Goal: Information Seeking & Learning: Learn about a topic

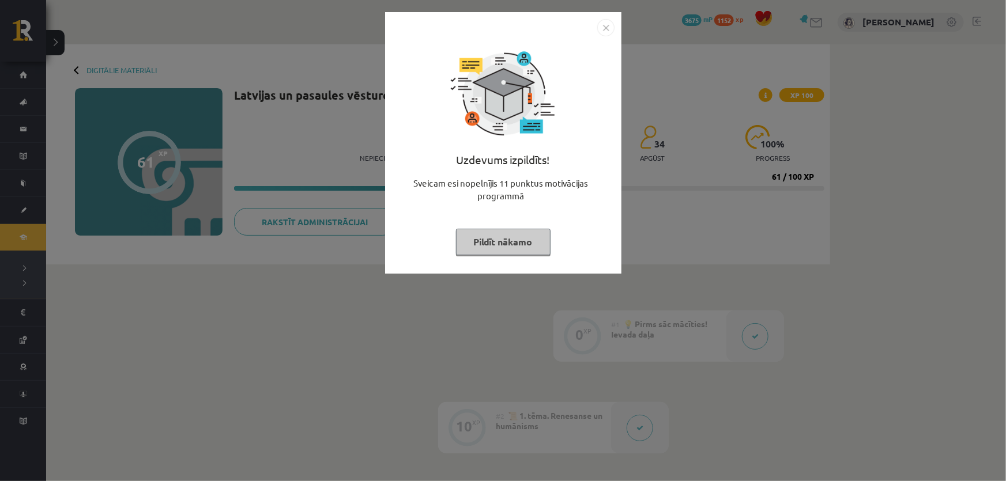
click at [482, 242] on button "Pildīt nākamo" at bounding box center [503, 242] width 95 height 27
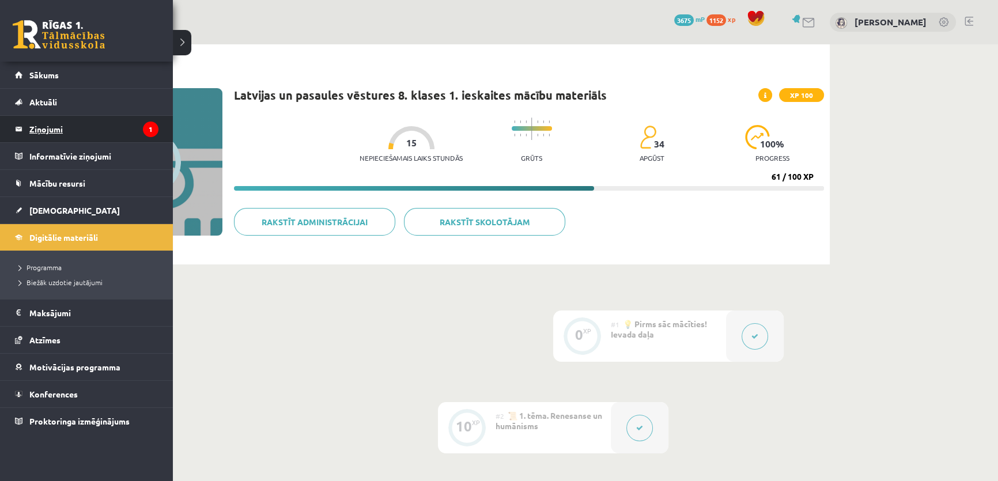
click at [97, 134] on legend "Ziņojumi 1" at bounding box center [93, 129] width 129 height 27
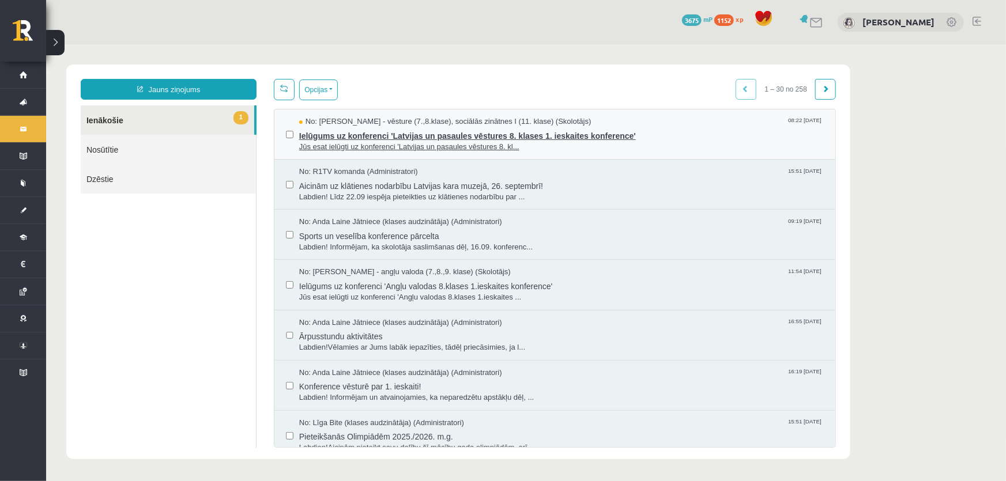
click at [625, 141] on span "Jūs esat ielūgti uz konferenci 'Latvijas un pasaules vēstures 8. kl..." at bounding box center [561, 146] width 524 height 11
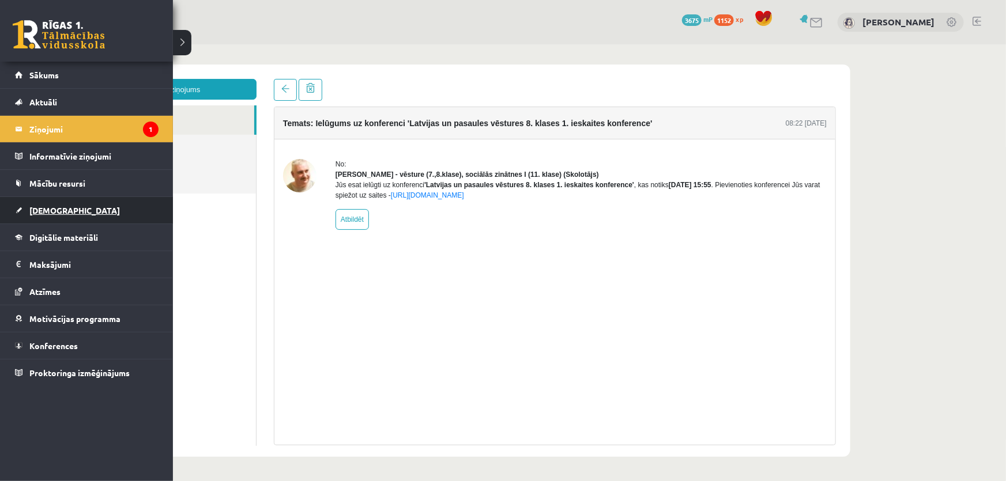
click at [45, 216] on link "[DEMOGRAPHIC_DATA]" at bounding box center [87, 210] width 144 height 27
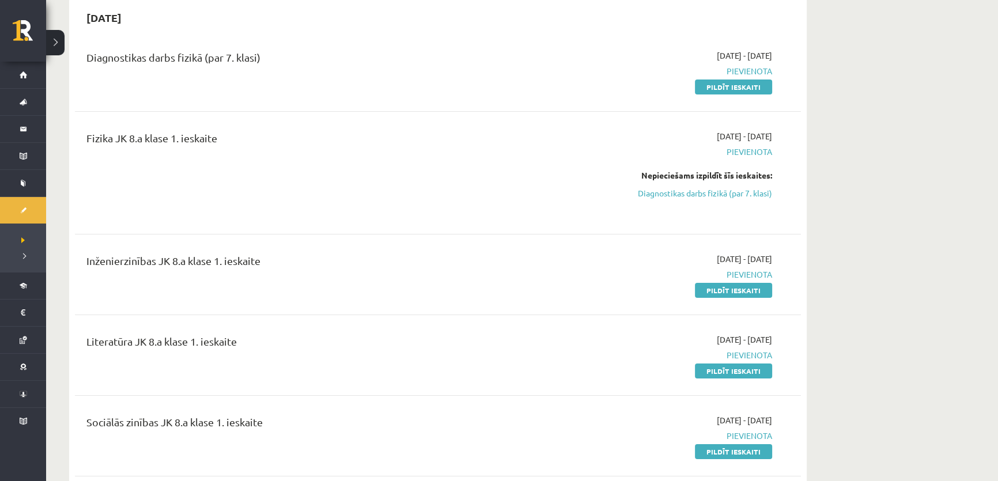
scroll to position [104, 0]
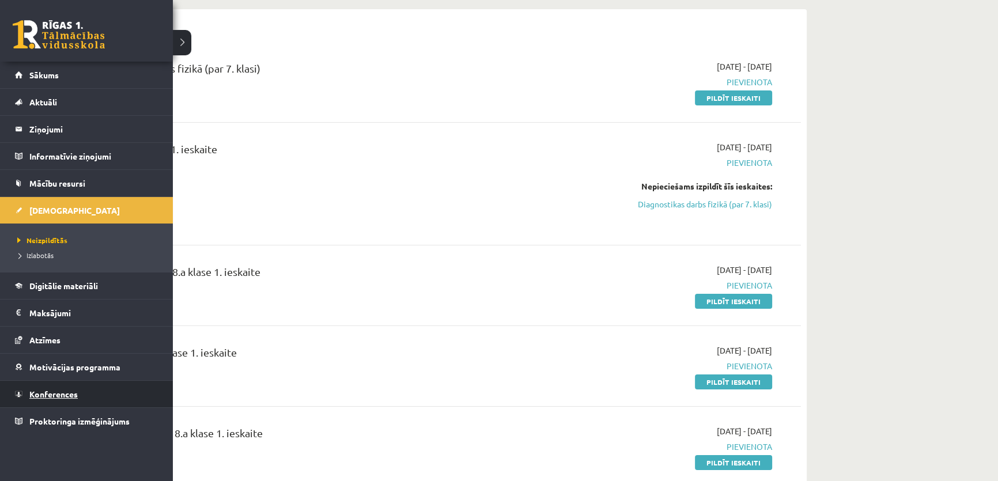
click at [52, 395] on span "Konferences" at bounding box center [53, 394] width 48 height 10
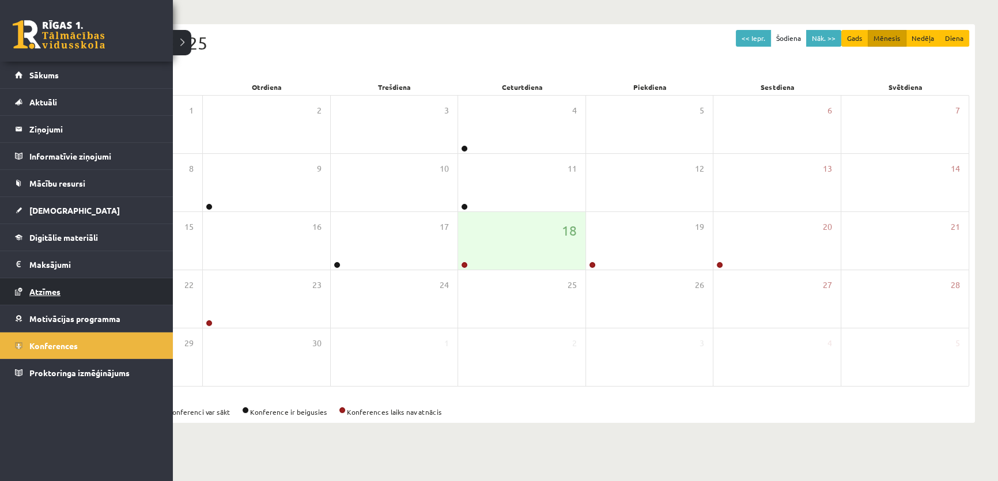
scroll to position [69, 0]
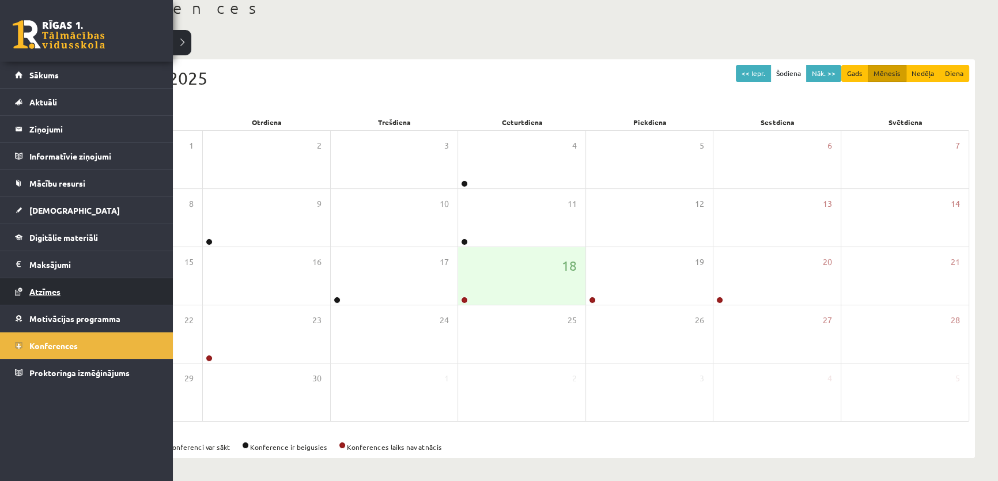
click at [36, 299] on link "Atzīmes" at bounding box center [87, 291] width 144 height 27
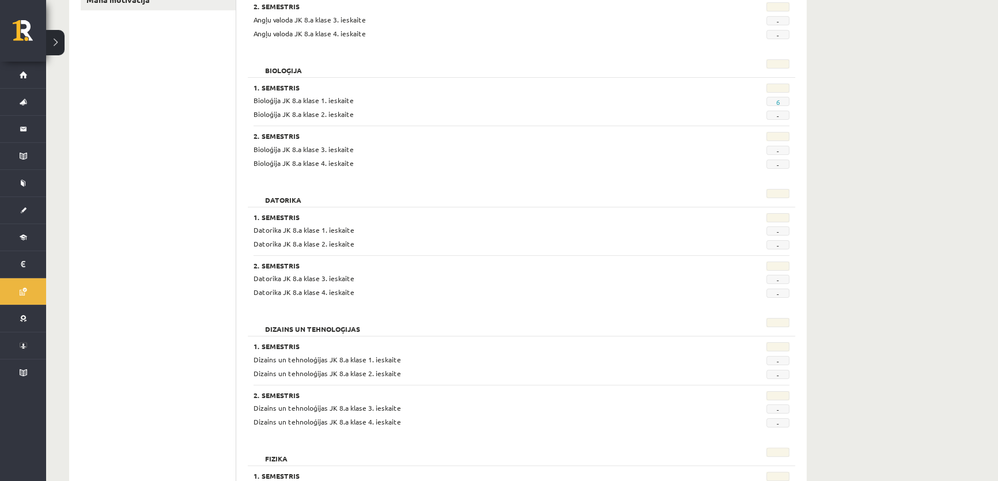
scroll to position [232, 0]
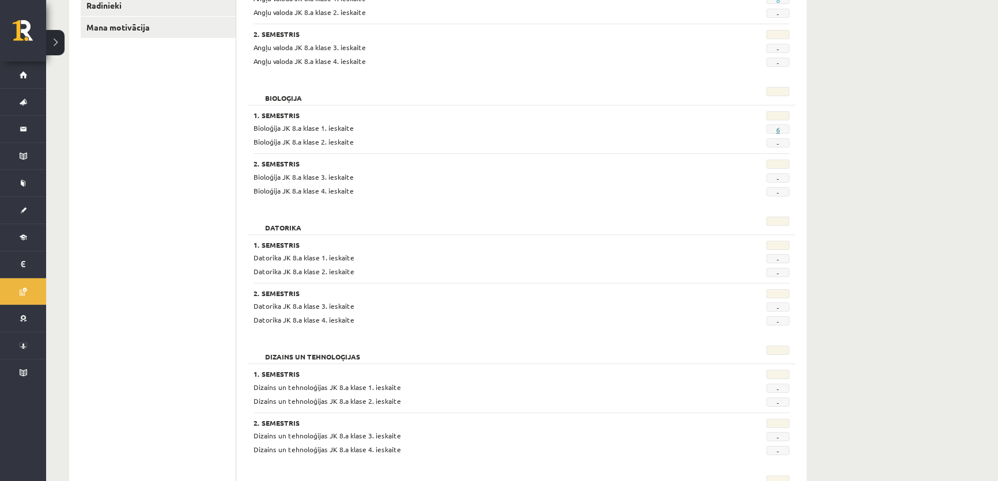
click at [778, 129] on link "6" at bounding box center [778, 129] width 4 height 9
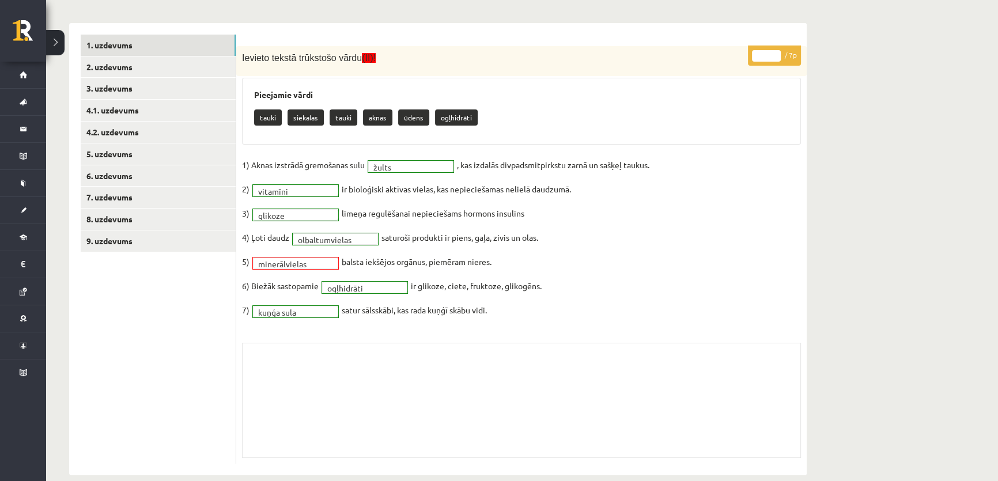
scroll to position [205, 0]
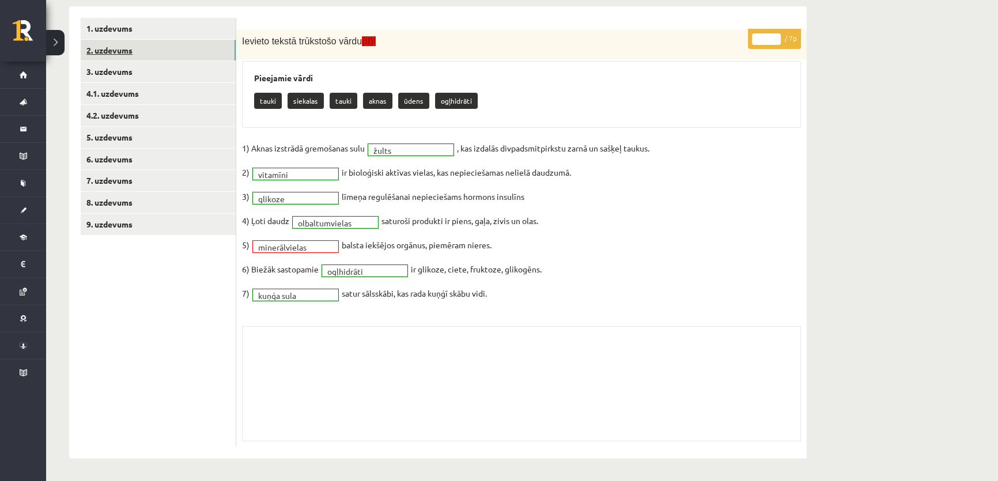
click at [128, 46] on link "2. uzdevums" at bounding box center [158, 50] width 155 height 21
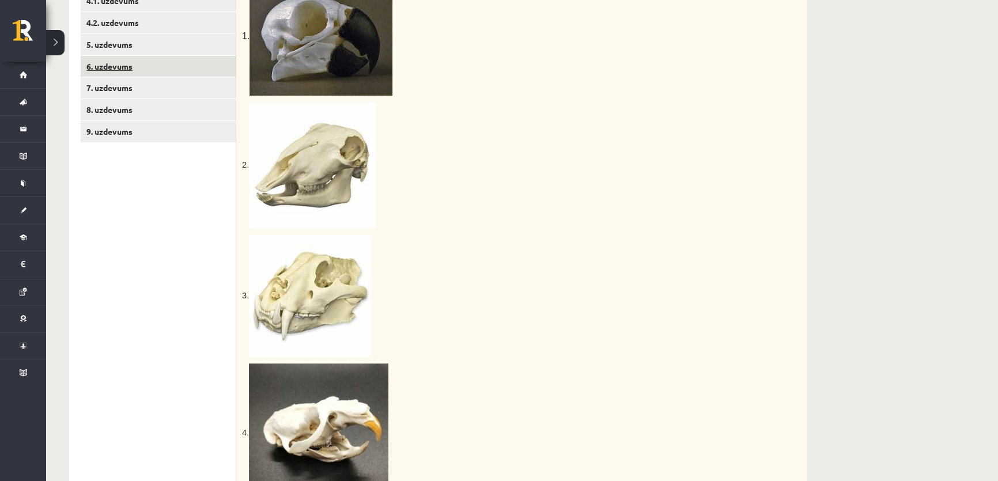
scroll to position [238, 0]
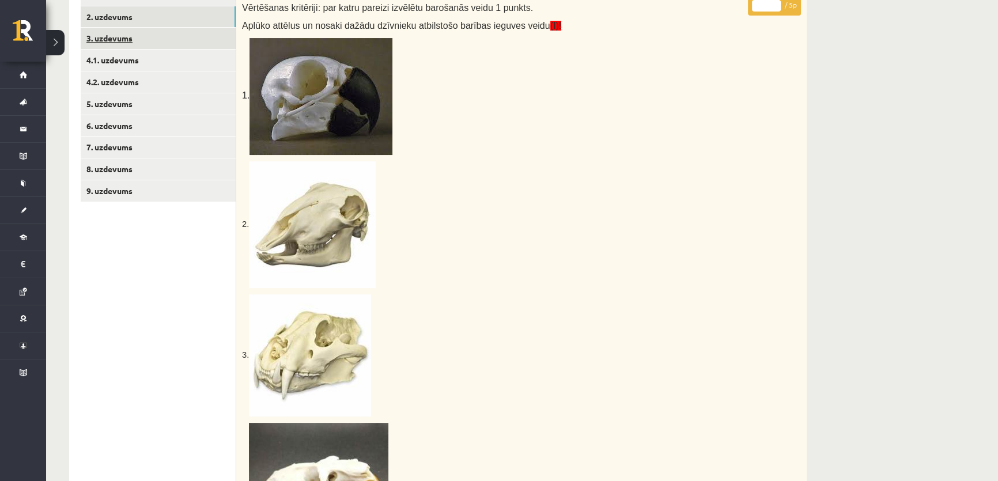
click at [119, 39] on link "3. uzdevums" at bounding box center [158, 38] width 155 height 21
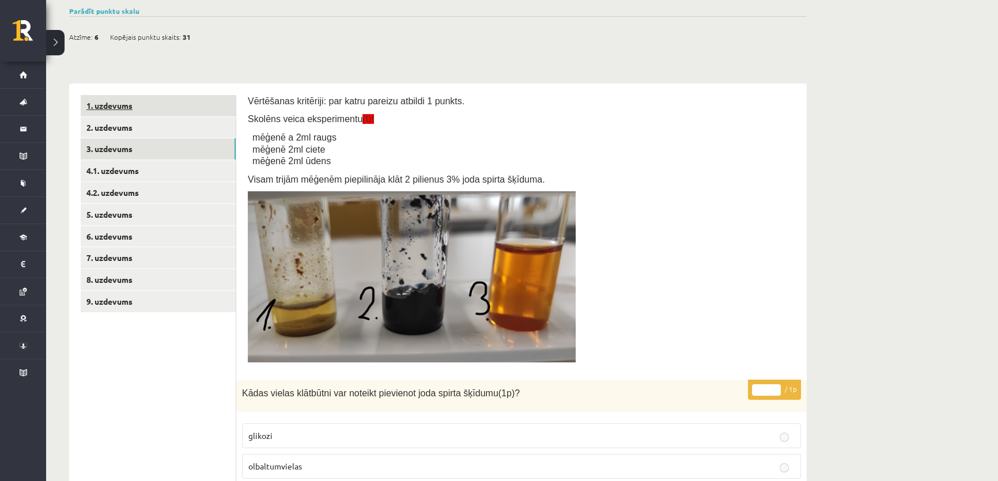
scroll to position [23, 0]
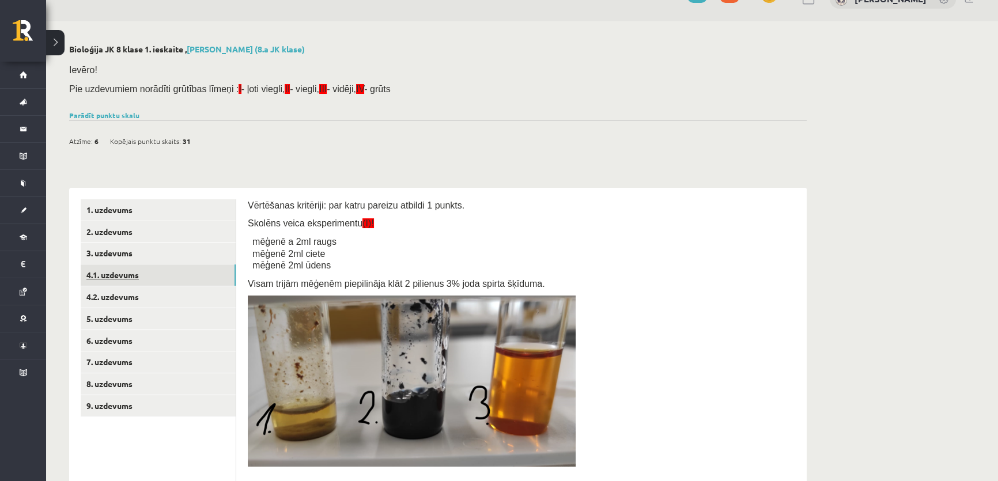
click at [138, 271] on link "4.1. uzdevums" at bounding box center [158, 275] width 155 height 21
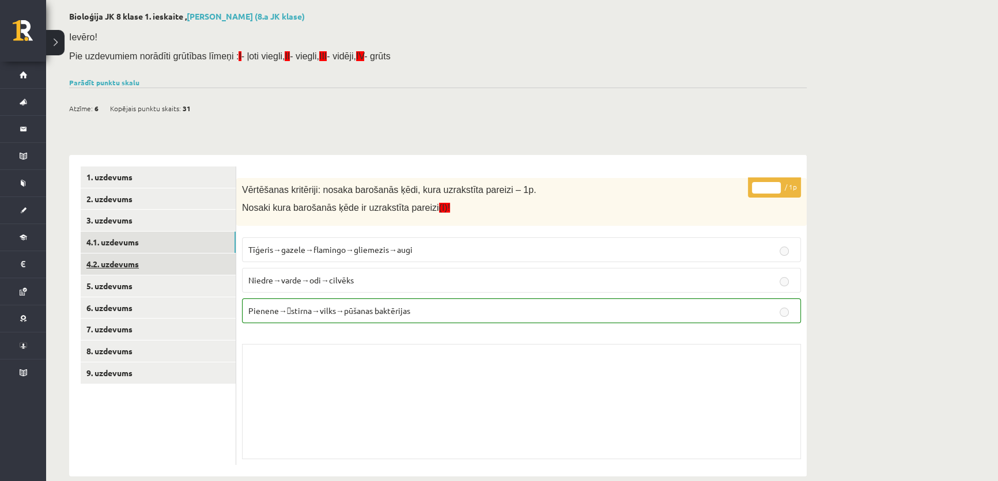
scroll to position [74, 0]
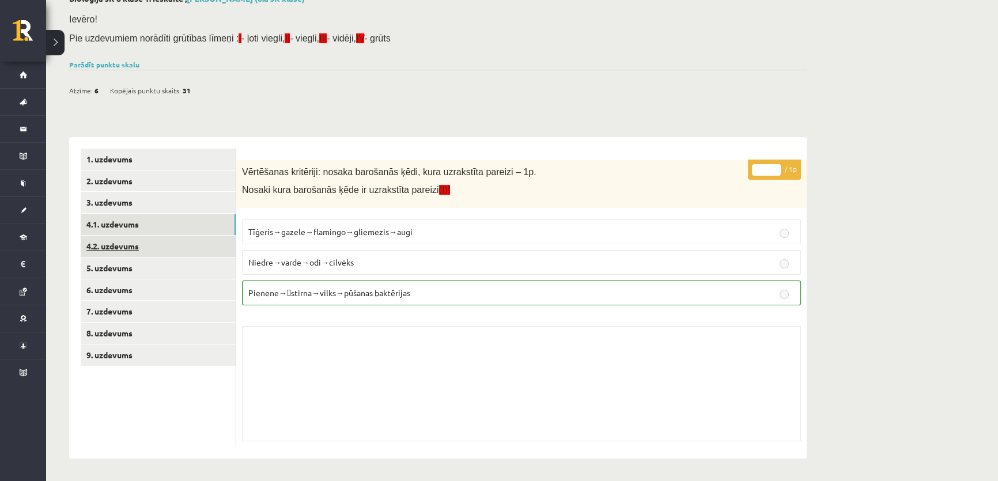
click at [142, 254] on link "4.2. uzdevums" at bounding box center [158, 246] width 155 height 21
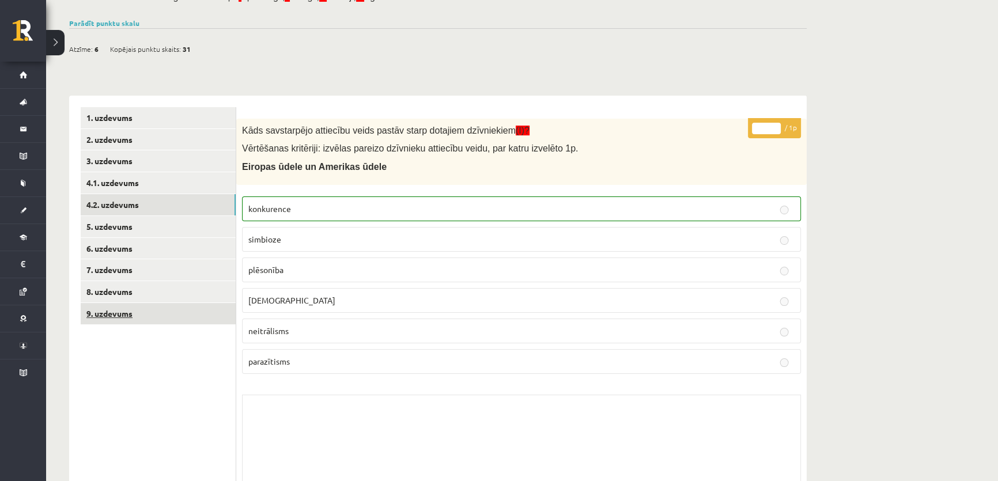
scroll to position [179, 0]
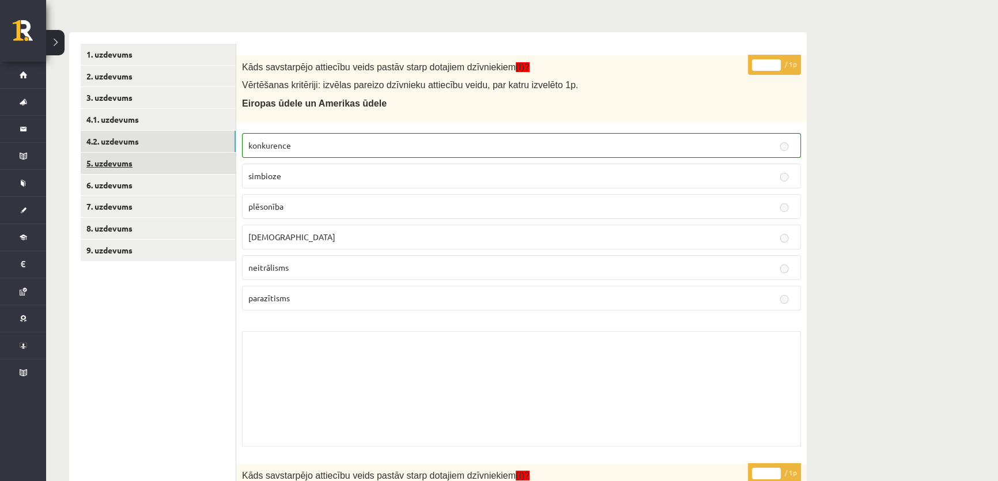
click at [138, 153] on link "5. uzdevums" at bounding box center [158, 163] width 155 height 21
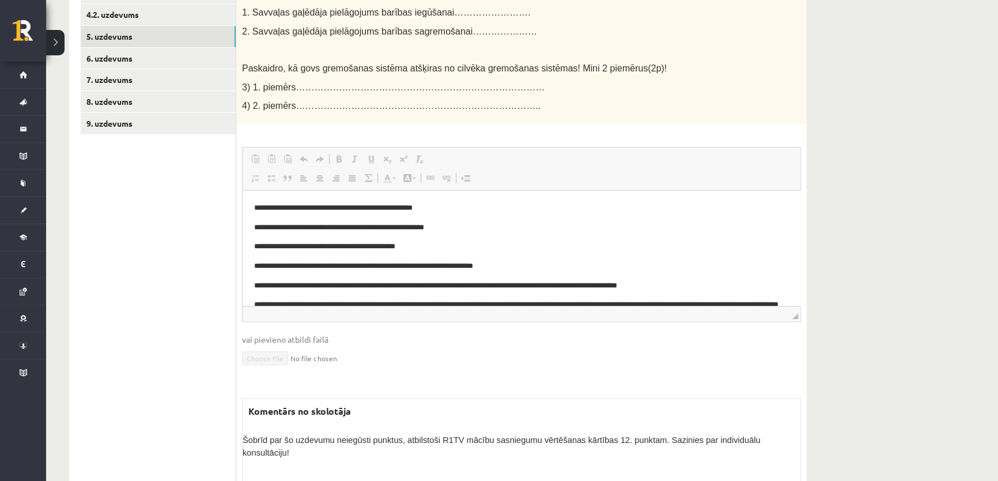
scroll to position [273, 0]
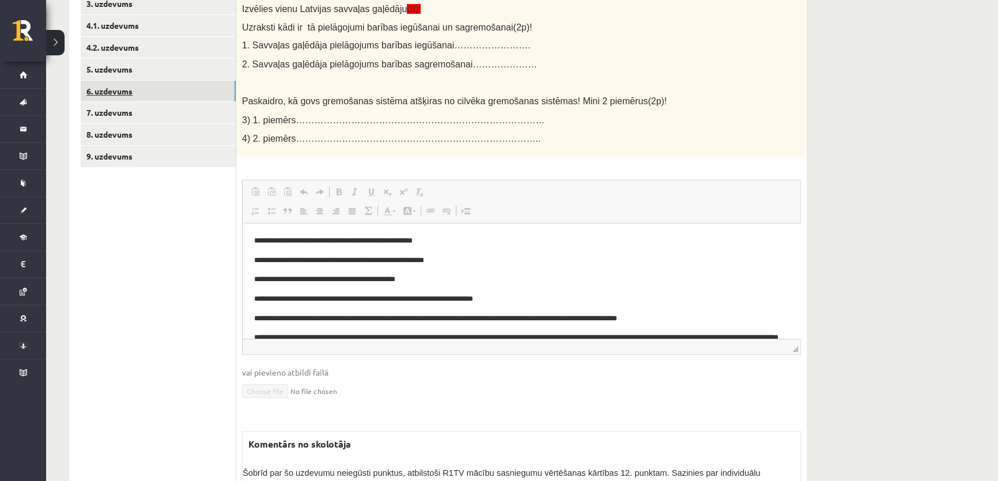
click at [138, 90] on link "6. uzdevums" at bounding box center [158, 91] width 155 height 21
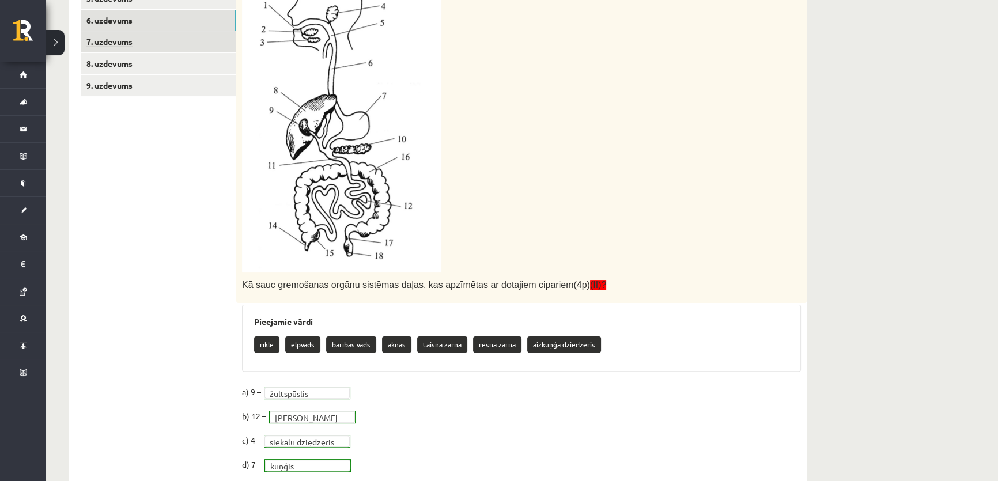
scroll to position [325, 0]
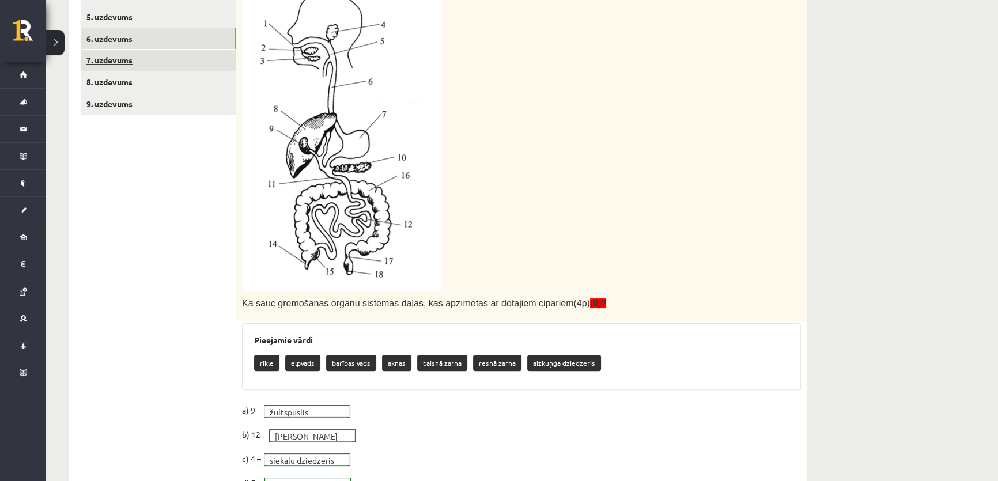
click at [120, 58] on link "7. uzdevums" at bounding box center [158, 60] width 155 height 21
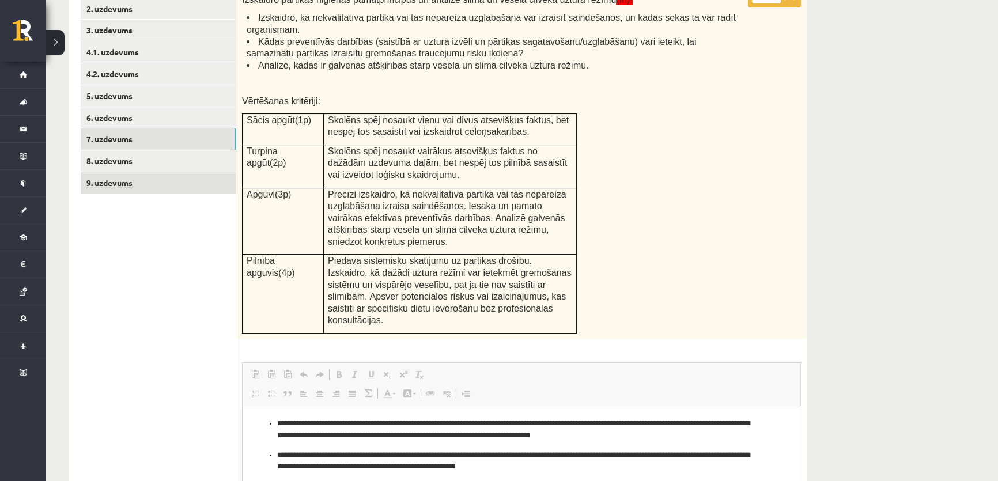
scroll to position [237, 0]
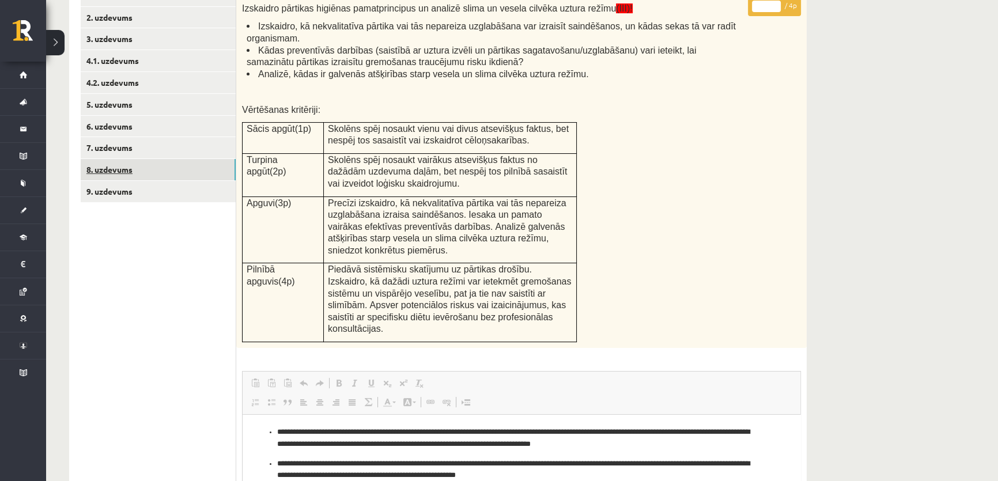
click at [131, 169] on link "8. uzdevums" at bounding box center [158, 169] width 155 height 21
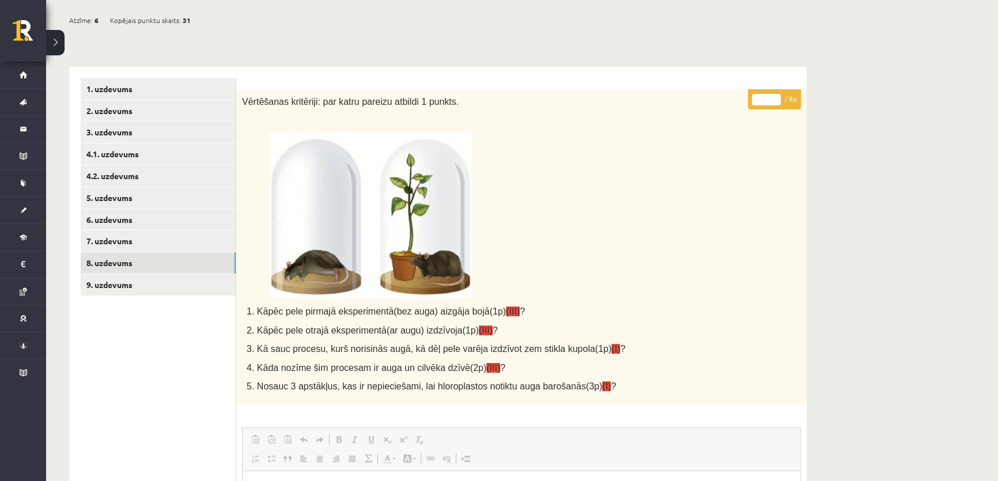
scroll to position [120, 0]
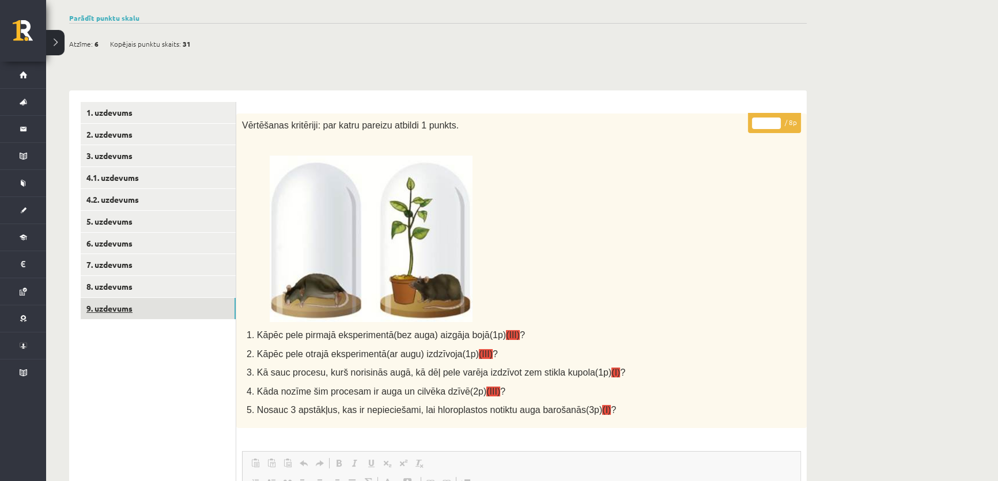
click at [120, 306] on link "9. uzdevums" at bounding box center [158, 308] width 155 height 21
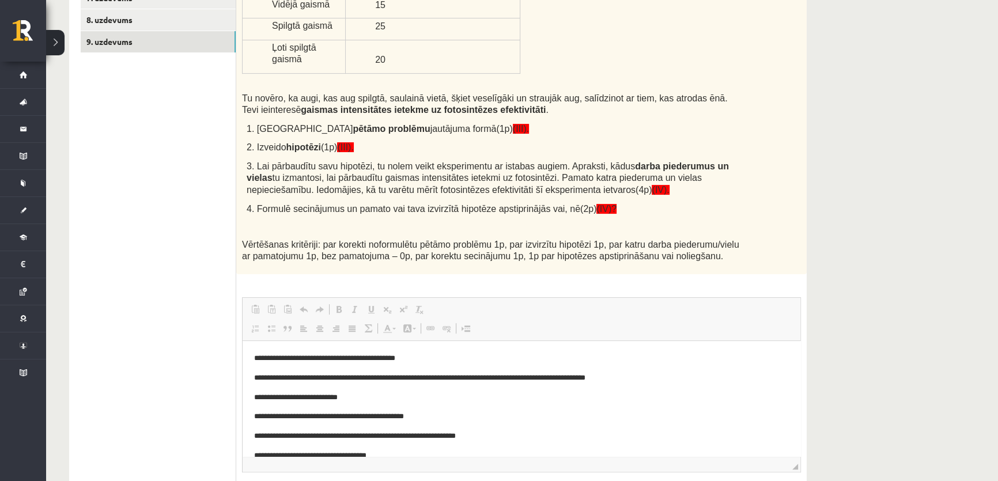
scroll to position [0, 0]
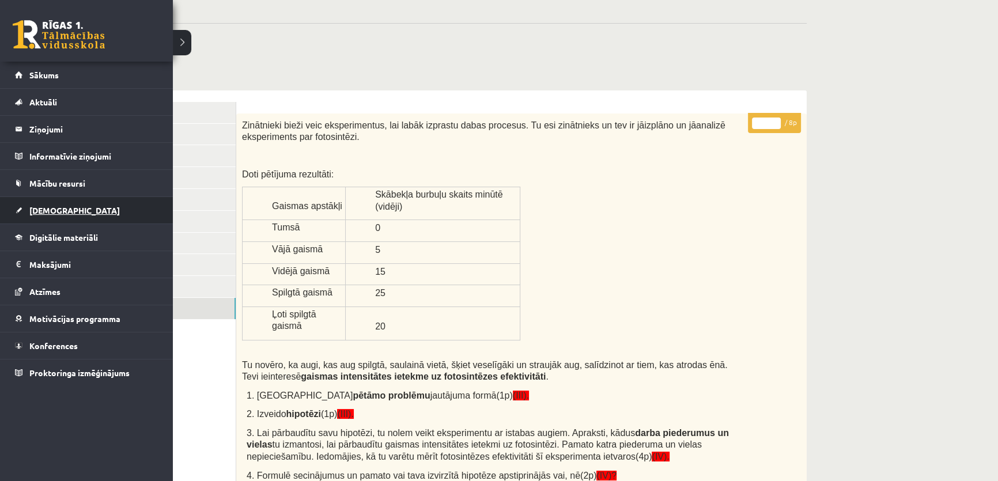
click at [74, 209] on link "[DEMOGRAPHIC_DATA]" at bounding box center [87, 210] width 144 height 27
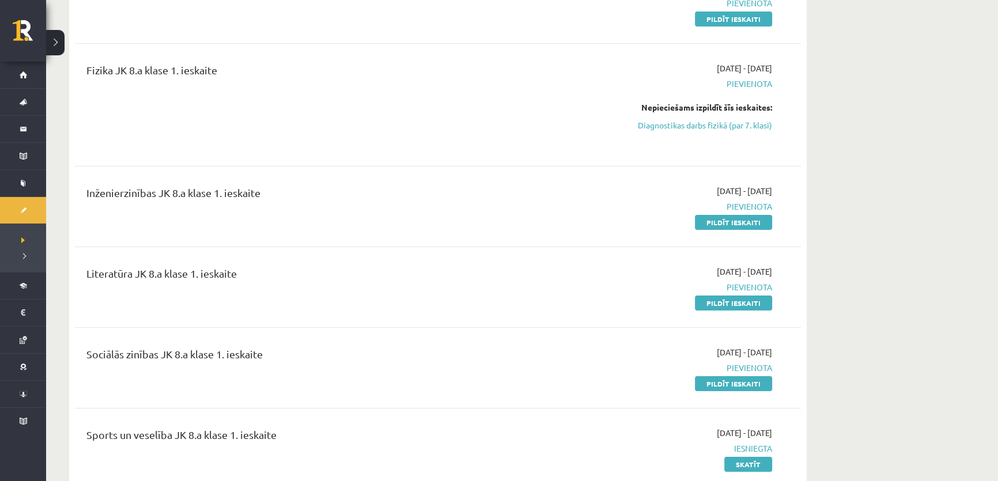
scroll to position [209, 0]
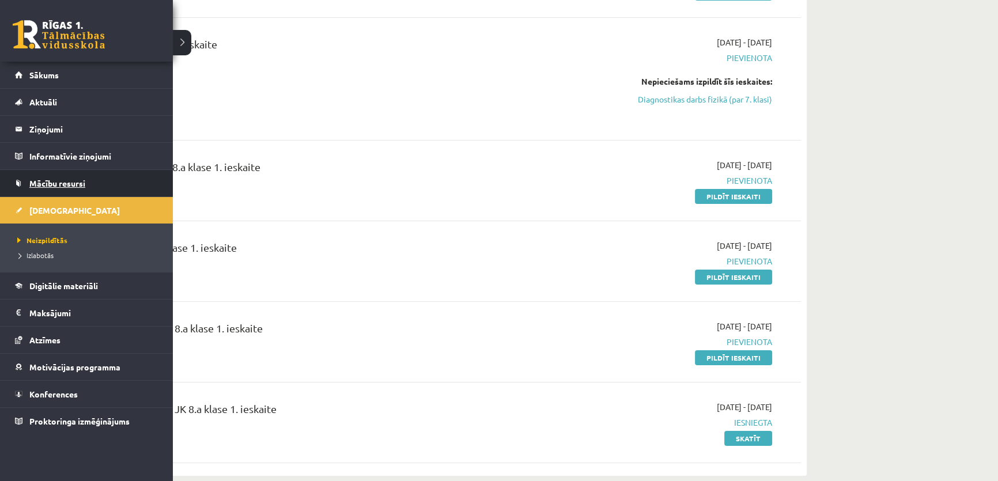
click at [81, 190] on link "Mācību resursi" at bounding box center [87, 183] width 144 height 27
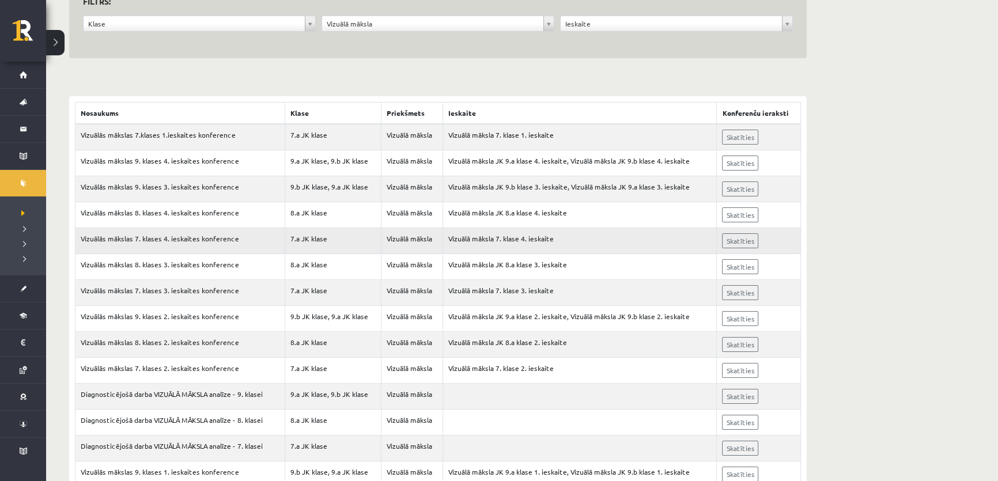
scroll to position [157, 0]
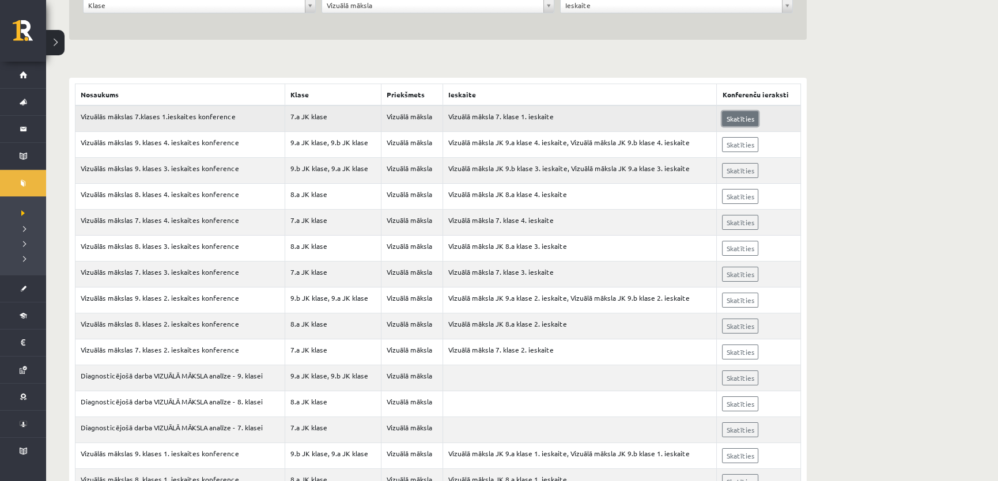
click at [732, 115] on link "Skatīties" at bounding box center [740, 118] width 36 height 15
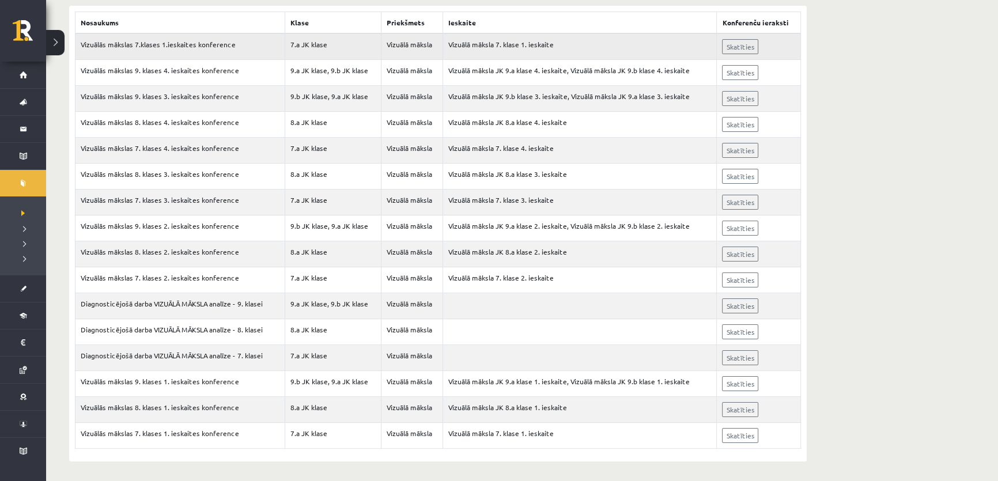
scroll to position [99, 0]
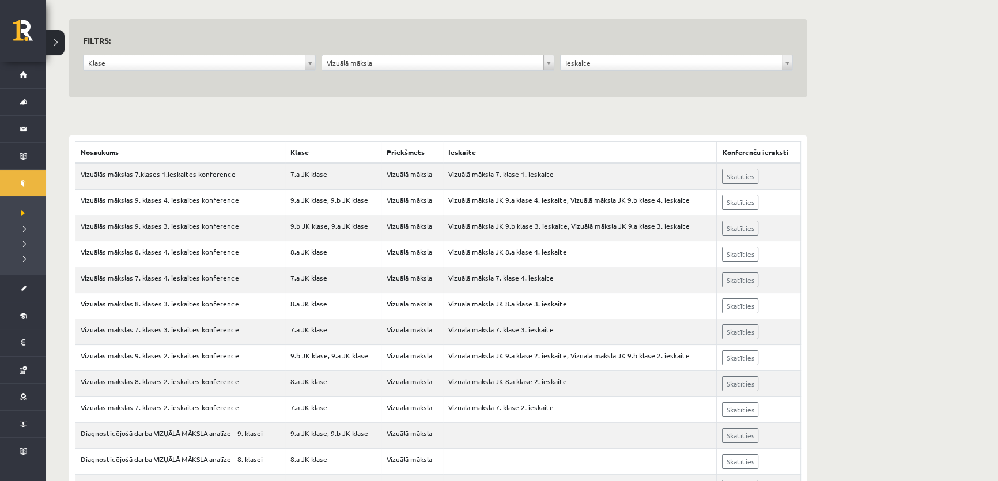
drag, startPoint x: 397, startPoint y: 175, endPoint x: 403, endPoint y: 169, distance: 9.0
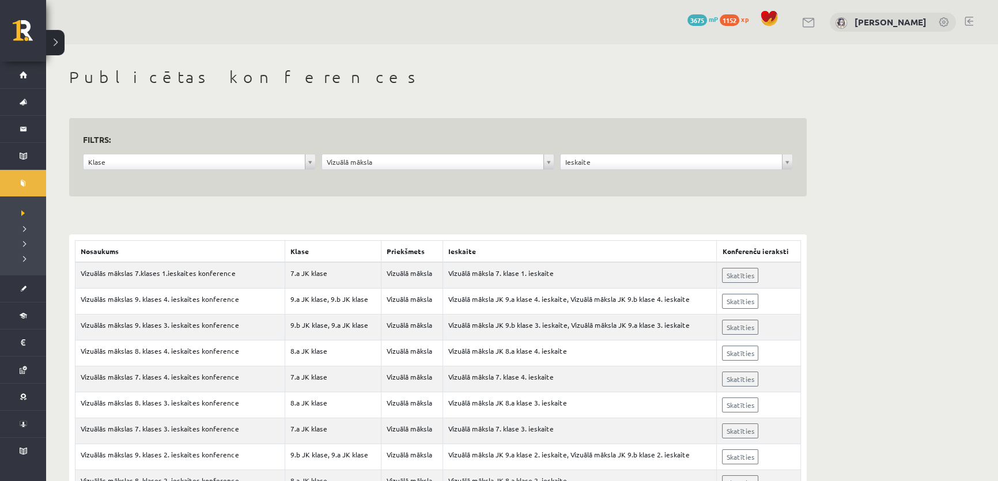
drag, startPoint x: 403, startPoint y: 169, endPoint x: 222, endPoint y: 192, distance: 182.5
click at [221, 194] on div "**********" at bounding box center [438, 157] width 738 height 79
drag, startPoint x: 371, startPoint y: 193, endPoint x: 357, endPoint y: 188, distance: 14.6
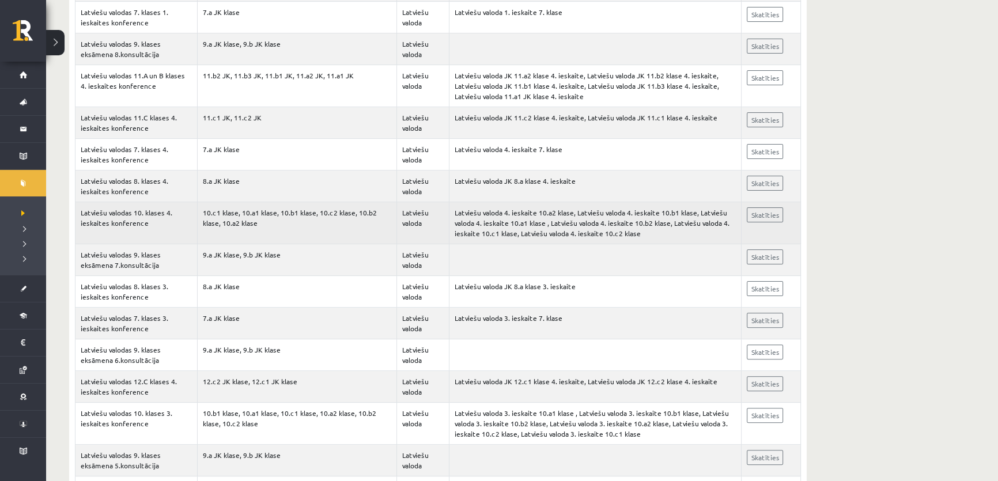
scroll to position [419, 0]
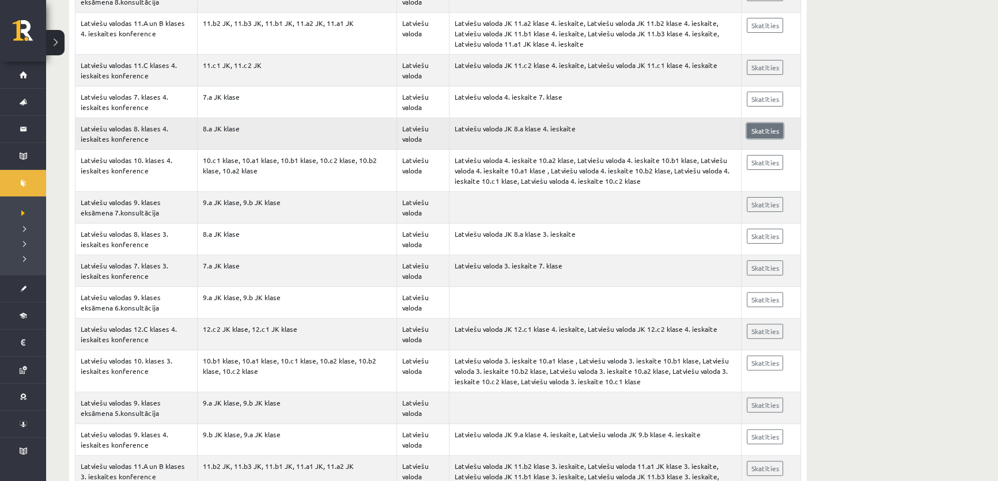
click at [760, 131] on link "Skatīties" at bounding box center [765, 130] width 36 height 15
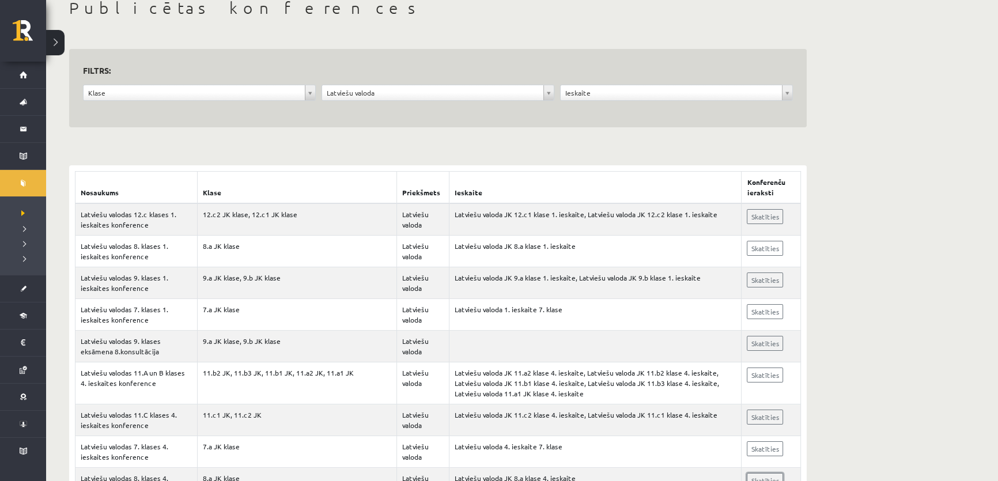
scroll to position [0, 0]
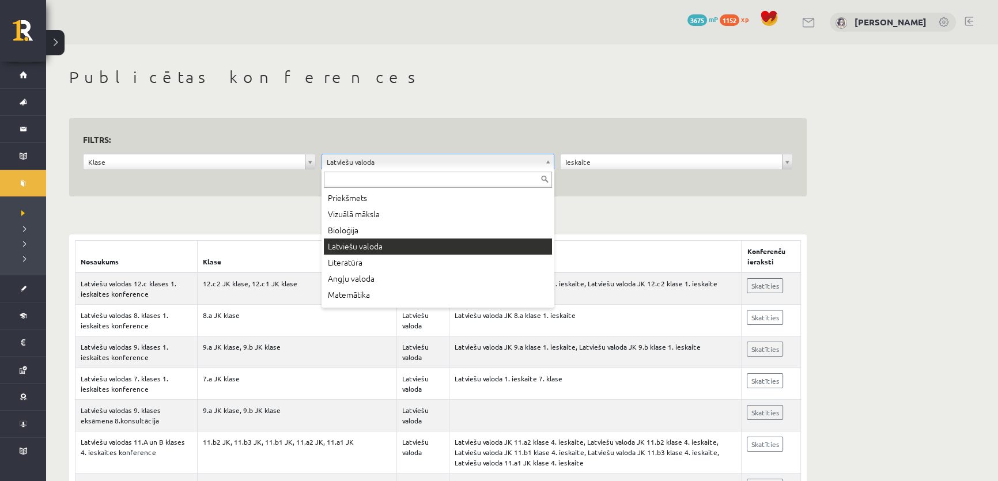
drag, startPoint x: 323, startPoint y: 163, endPoint x: 314, endPoint y: 161, distance: 8.7
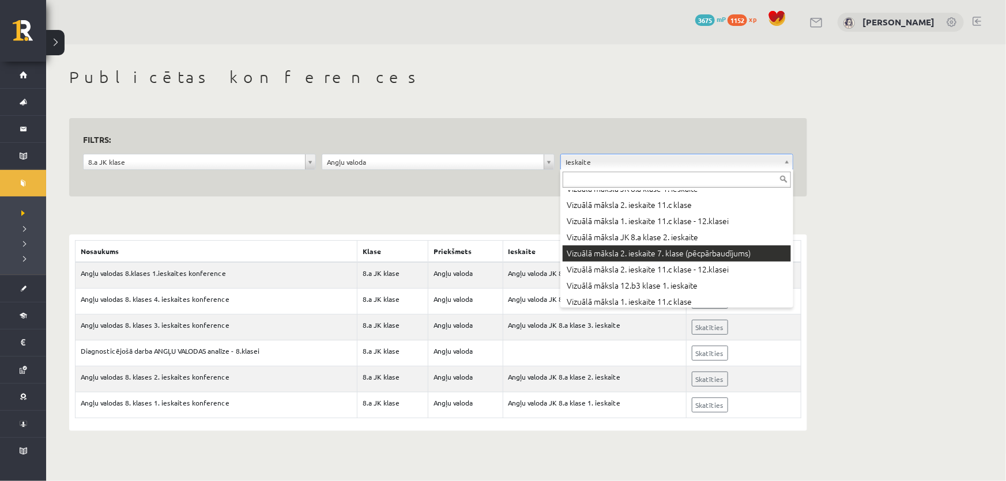
scroll to position [367, 0]
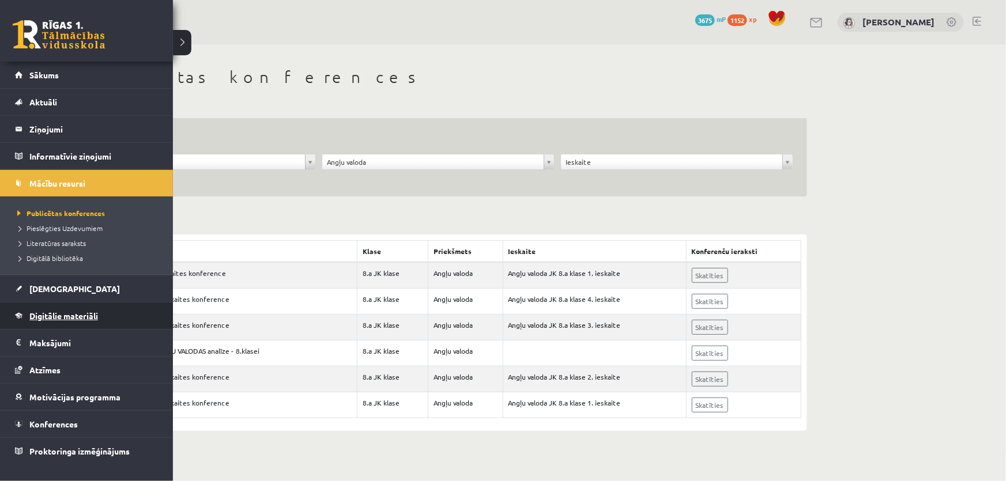
click at [58, 311] on span "Digitālie materiāli" at bounding box center [63, 316] width 69 height 10
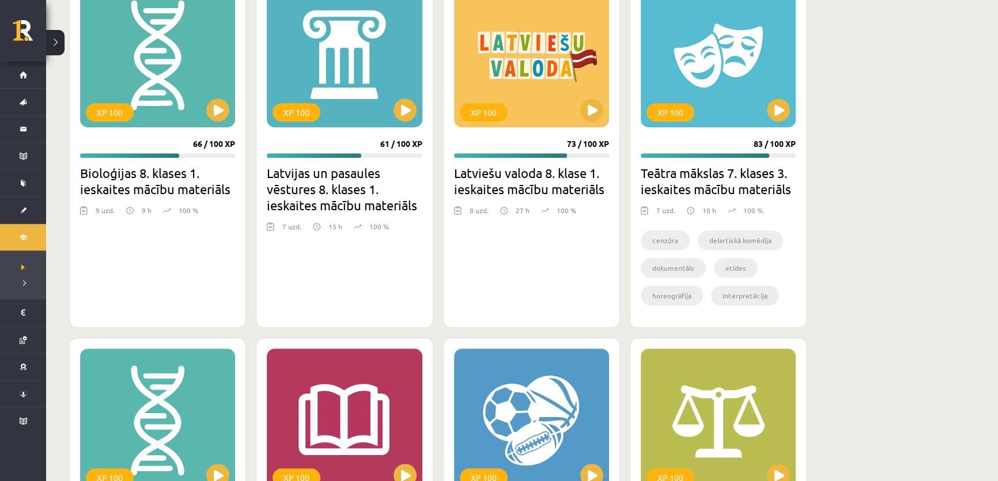
scroll to position [786, 0]
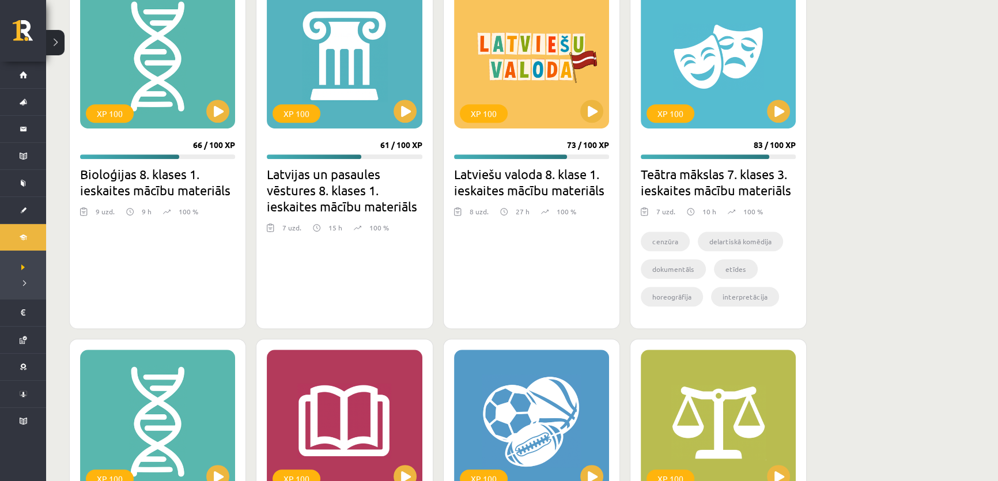
click at [840, 119] on div "Mana statistika 1152 Nopelnītie punkti 14 Apgūtās tēmas 100 Izpildīti uzdevumi …" at bounding box center [522, 166] width 952 height 1815
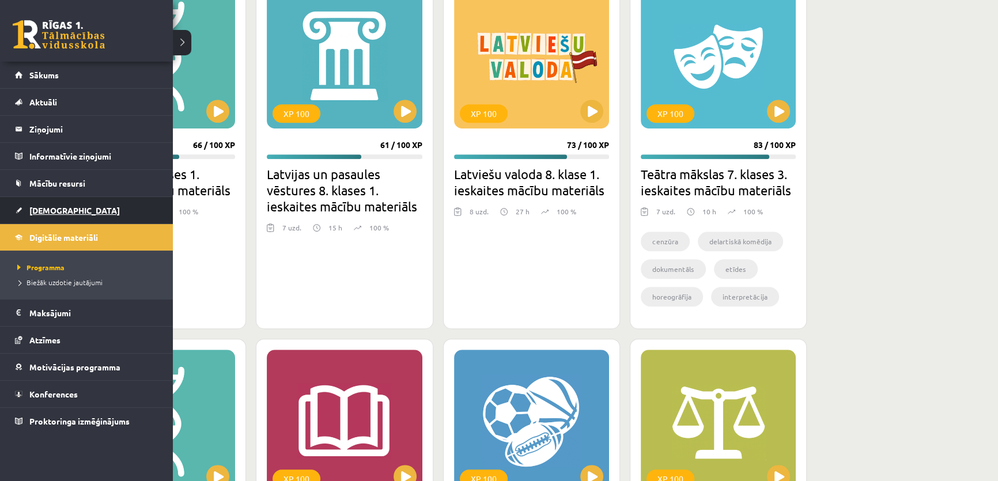
click at [40, 208] on span "[DEMOGRAPHIC_DATA]" at bounding box center [74, 210] width 90 height 10
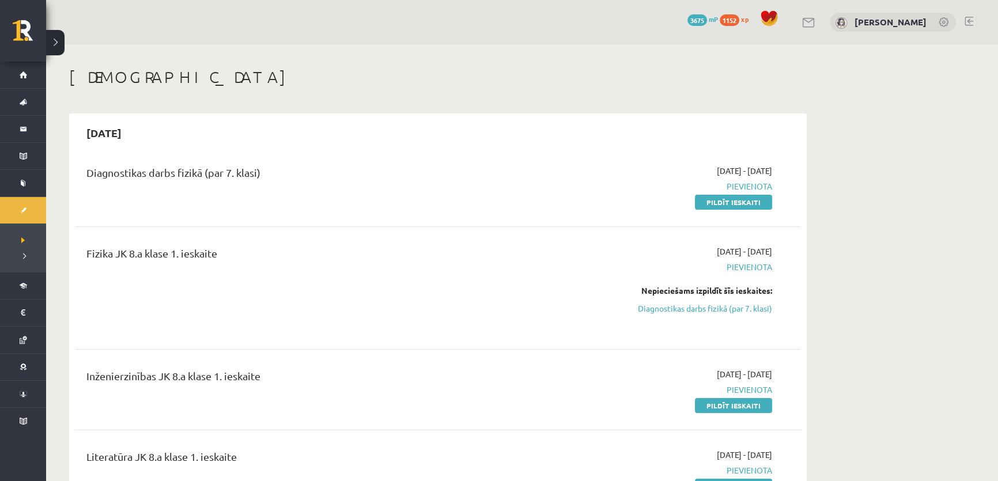
click at [426, 183] on div "Diagnostikas darbs fizikā (par 7. klasi)" at bounding box center [311, 175] width 451 height 21
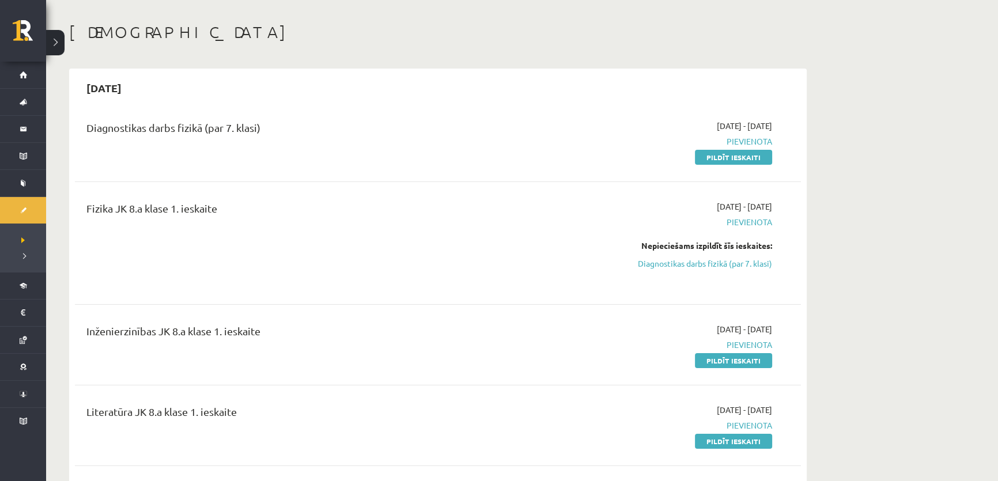
scroll to position [52, 0]
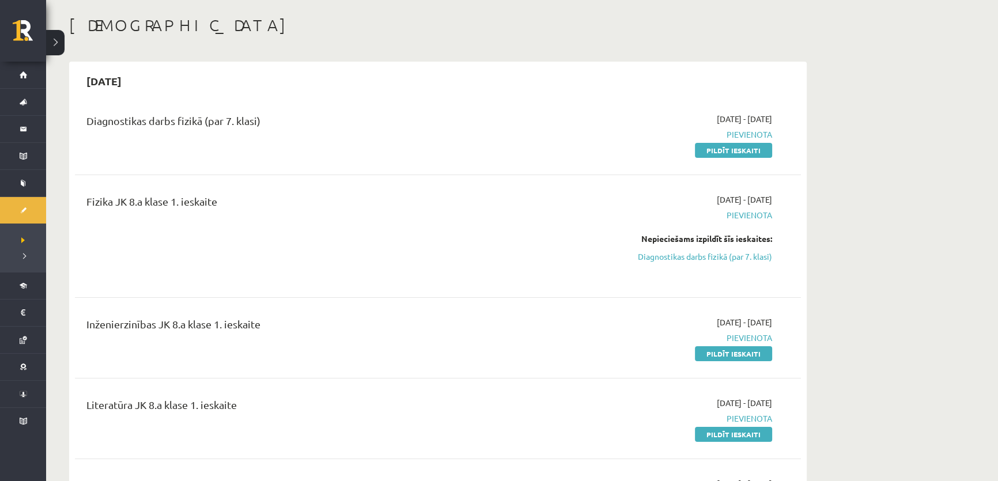
click at [541, 194] on div "Fizika JK 8.a klase 1. ieskaite" at bounding box center [312, 236] width 469 height 85
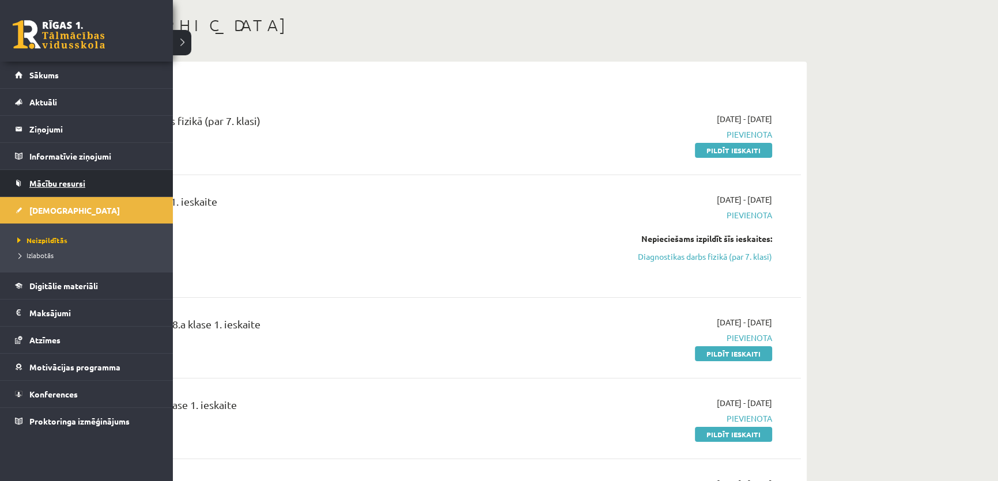
click at [70, 182] on span "Mācību resursi" at bounding box center [57, 183] width 56 height 10
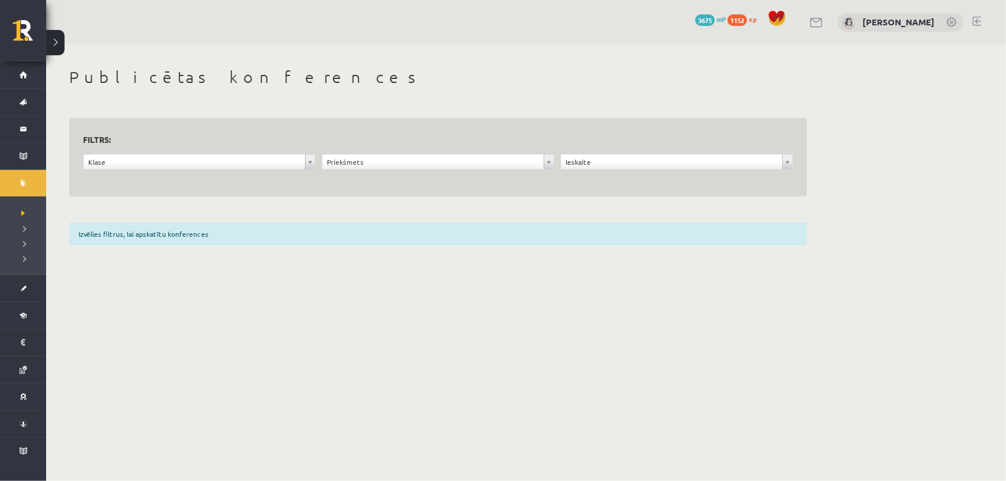
click at [539, 285] on body "0 Dāvanas 3675 mP 1152 xp Ketrija Kuguliņa Sākums Aktuāli Kā mācīties eSKOLĀ Ko…" at bounding box center [503, 240] width 1006 height 481
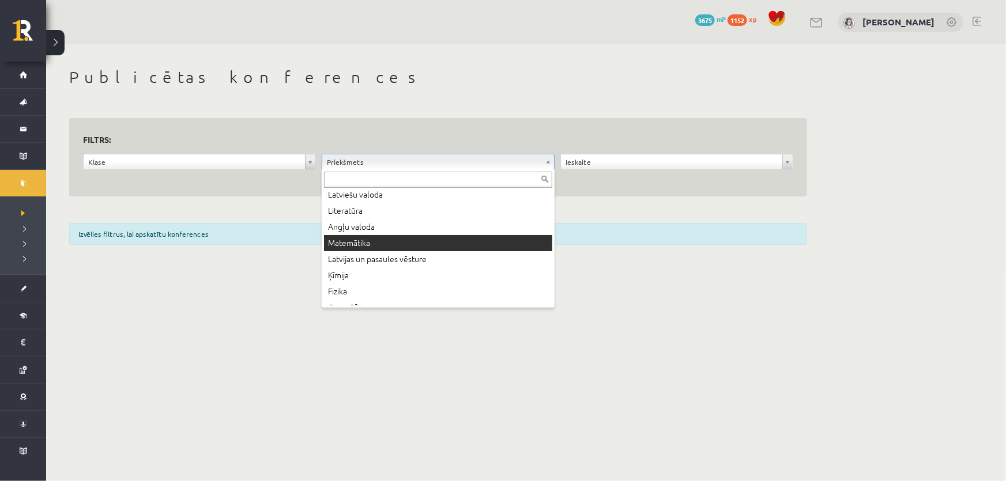
scroll to position [104, 0]
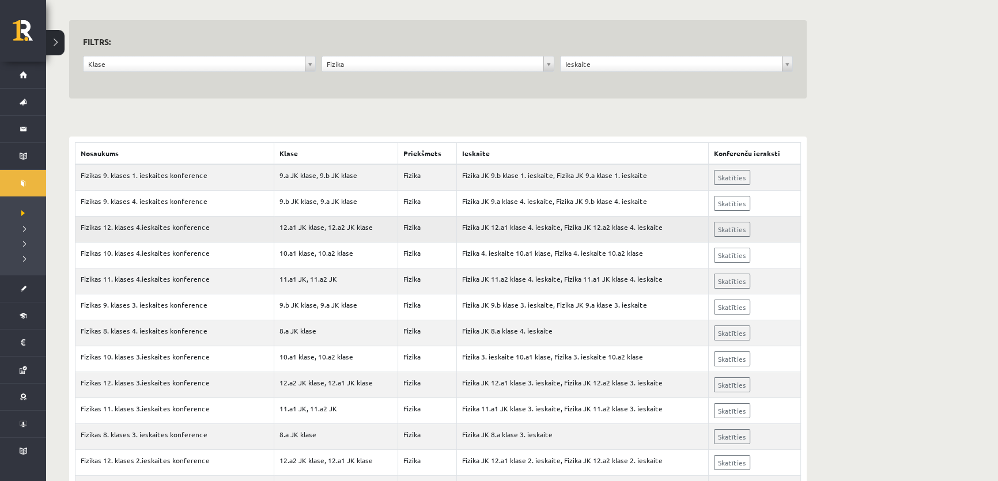
scroll to position [94, 0]
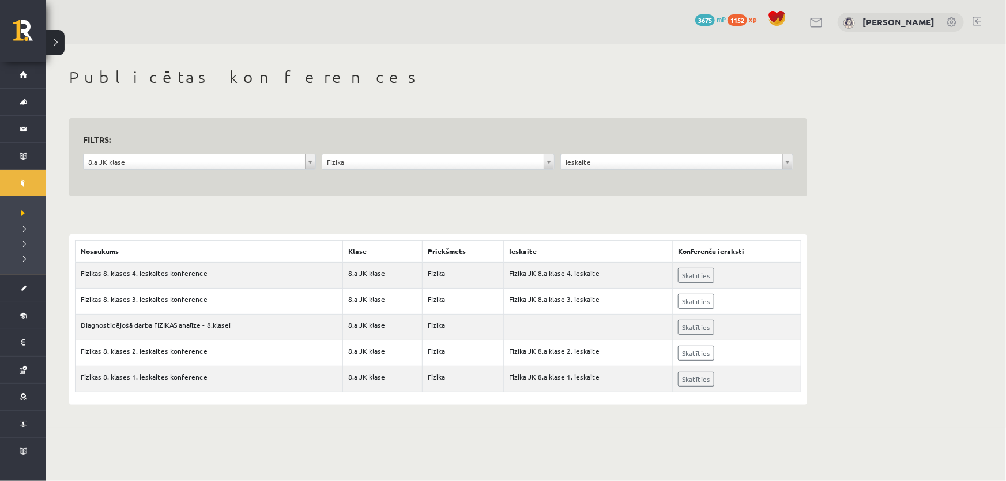
click at [905, 134] on div "**********" at bounding box center [526, 236] width 960 height 384
click at [684, 326] on link "Skatīties" at bounding box center [696, 327] width 36 height 15
